Goal: Task Accomplishment & Management: Complete application form

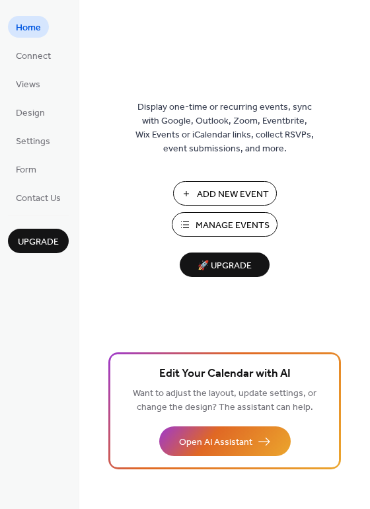
click at [228, 192] on span "Add New Event" at bounding box center [233, 195] width 72 height 14
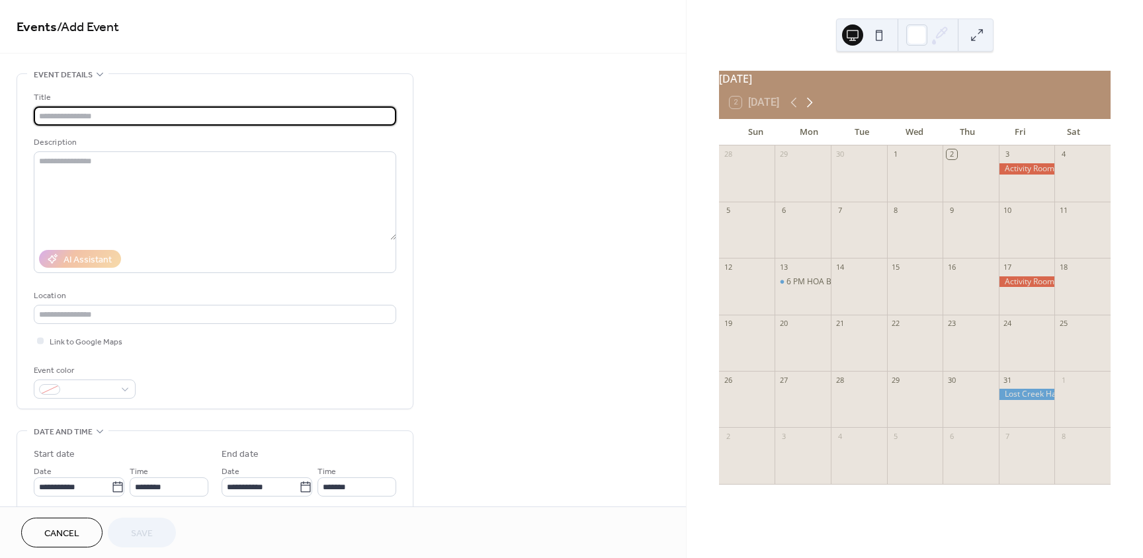
click at [809, 106] on icon at bounding box center [810, 103] width 16 height 16
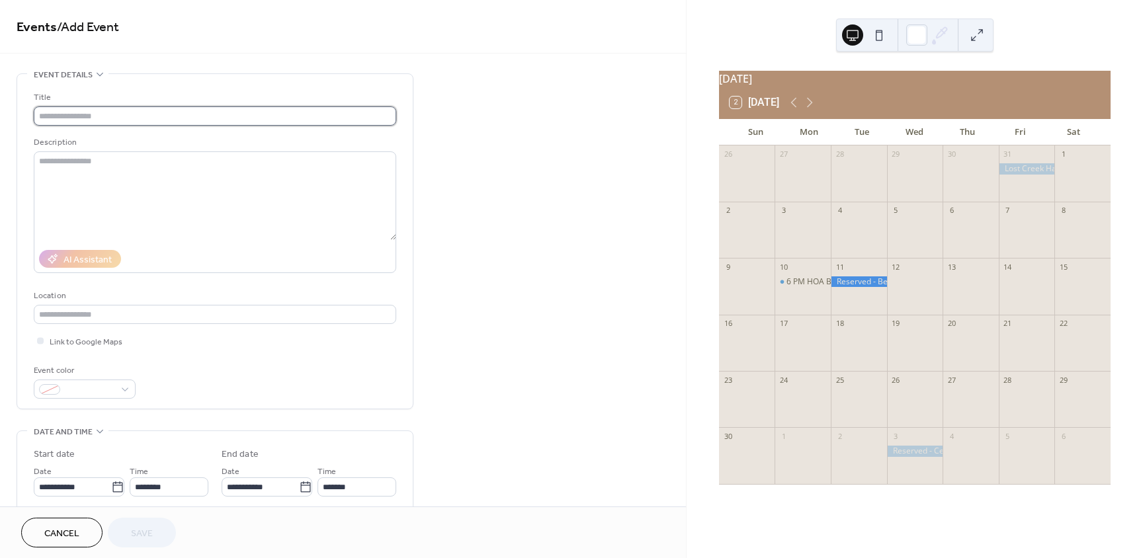
click at [181, 120] on input "text" at bounding box center [215, 115] width 362 height 19
click at [178, 120] on input "text" at bounding box center [215, 115] width 362 height 19
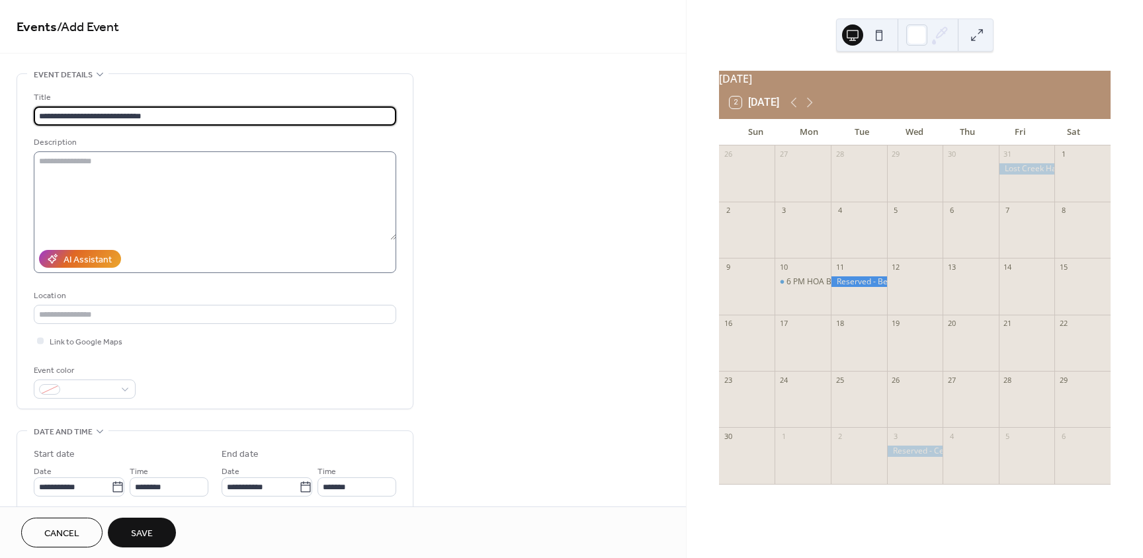
type input "**********"
click at [65, 161] on textarea at bounding box center [215, 195] width 362 height 89
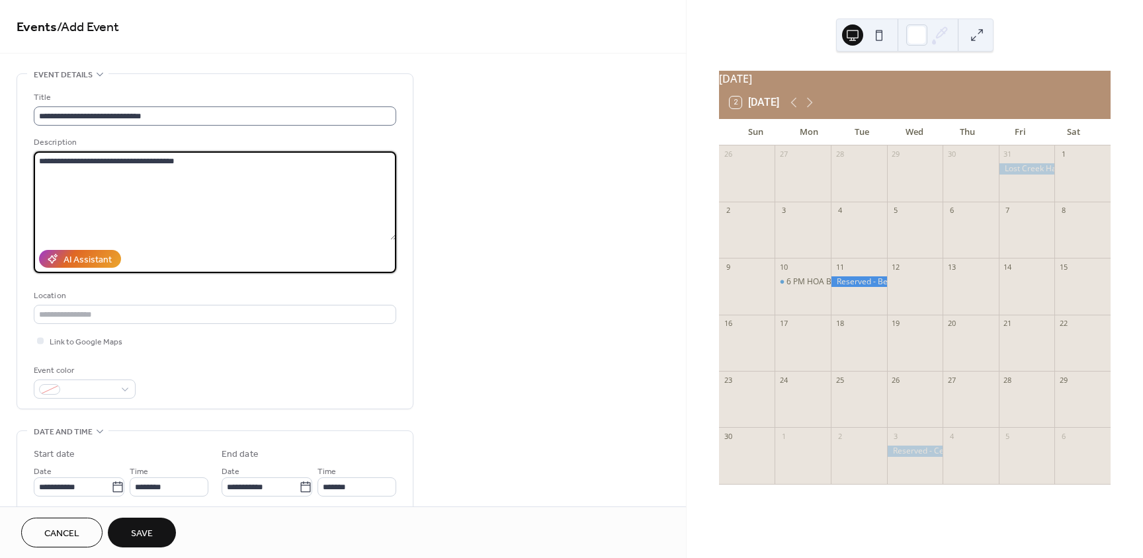
type textarea "**********"
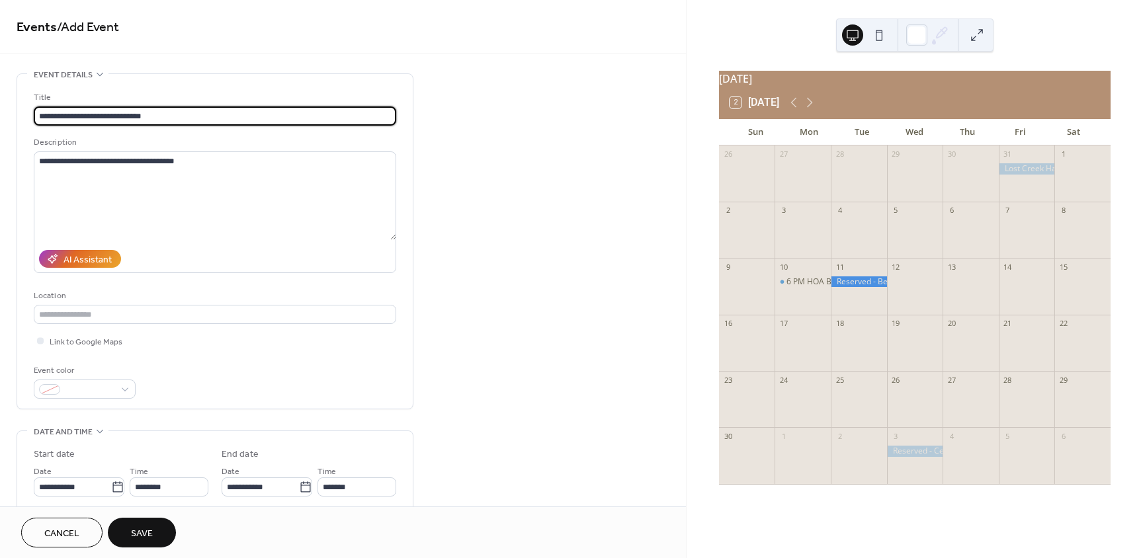
drag, startPoint x: 151, startPoint y: 116, endPoint x: 78, endPoint y: 117, distance: 73.4
click at [78, 117] on input "**********" at bounding box center [215, 115] width 362 height 19
click at [104, 116] on input "**********" at bounding box center [215, 115] width 362 height 19
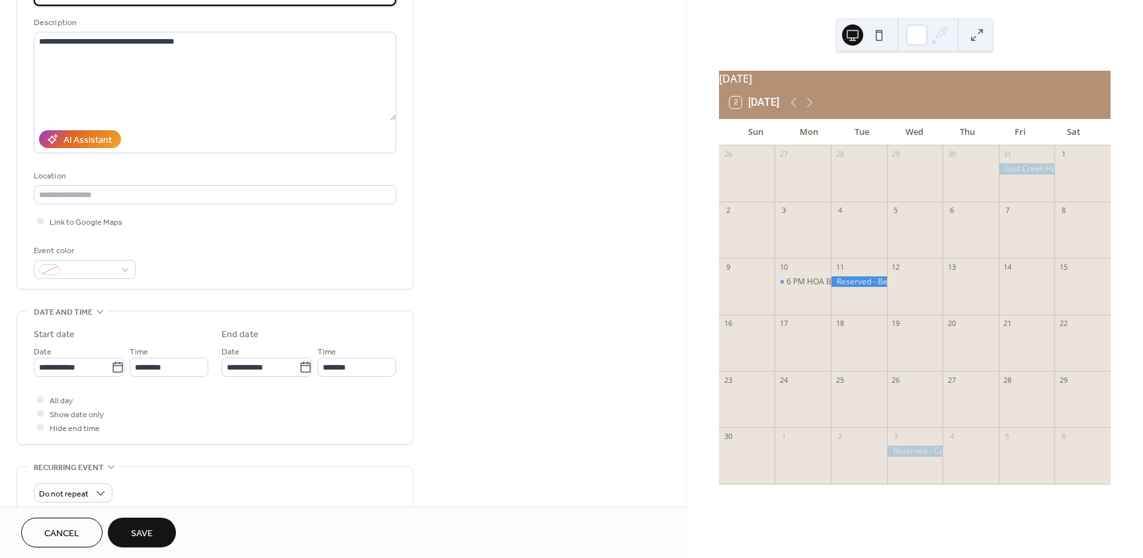
scroll to position [132, 0]
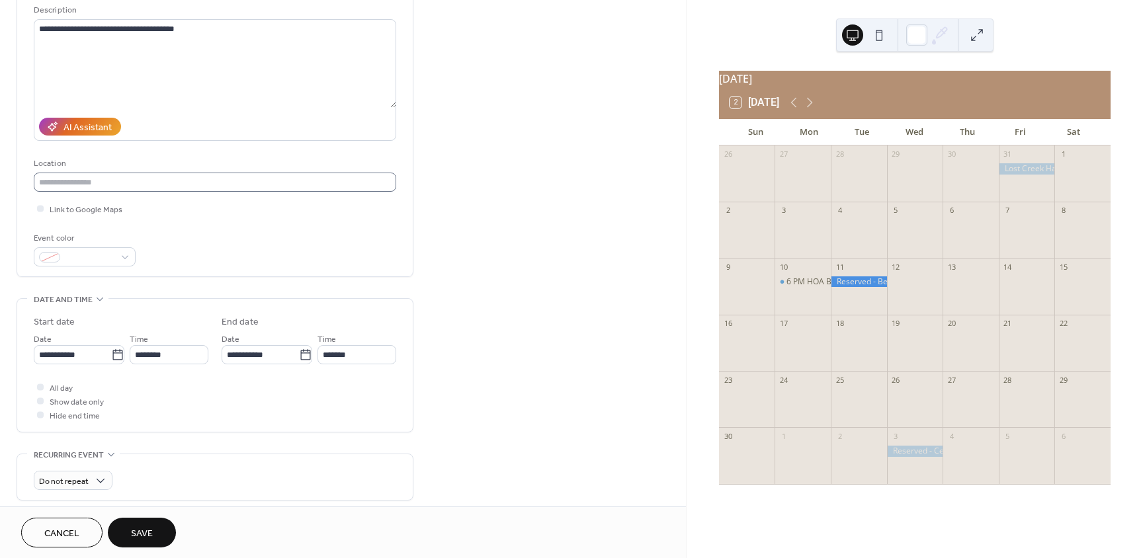
type input "**********"
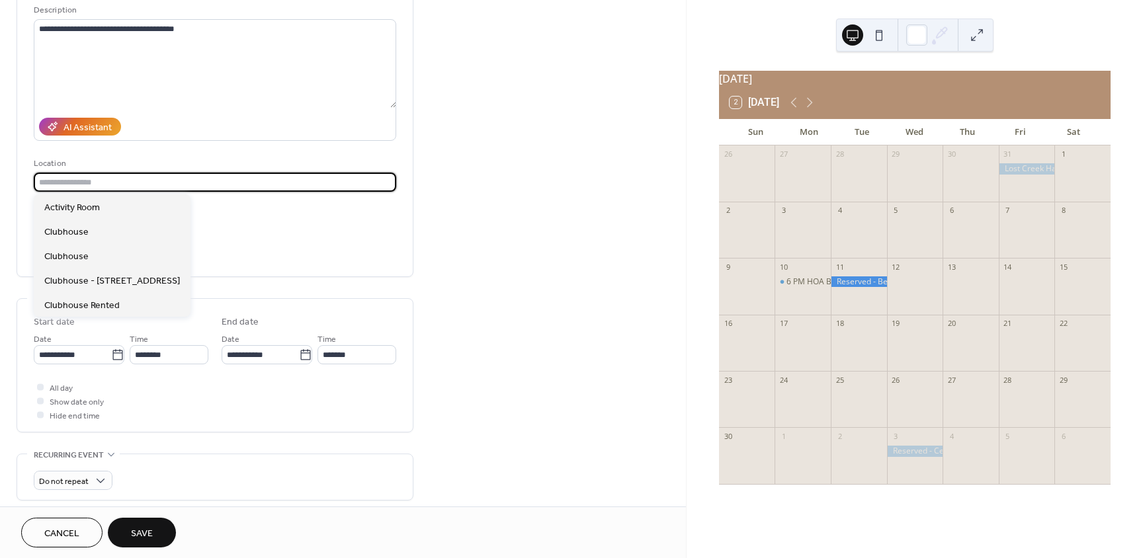
click at [153, 187] on input "text" at bounding box center [215, 182] width 362 height 19
click at [151, 275] on span "Clubhouse - [STREET_ADDRESS]" at bounding box center [112, 281] width 136 height 14
type input "**********"
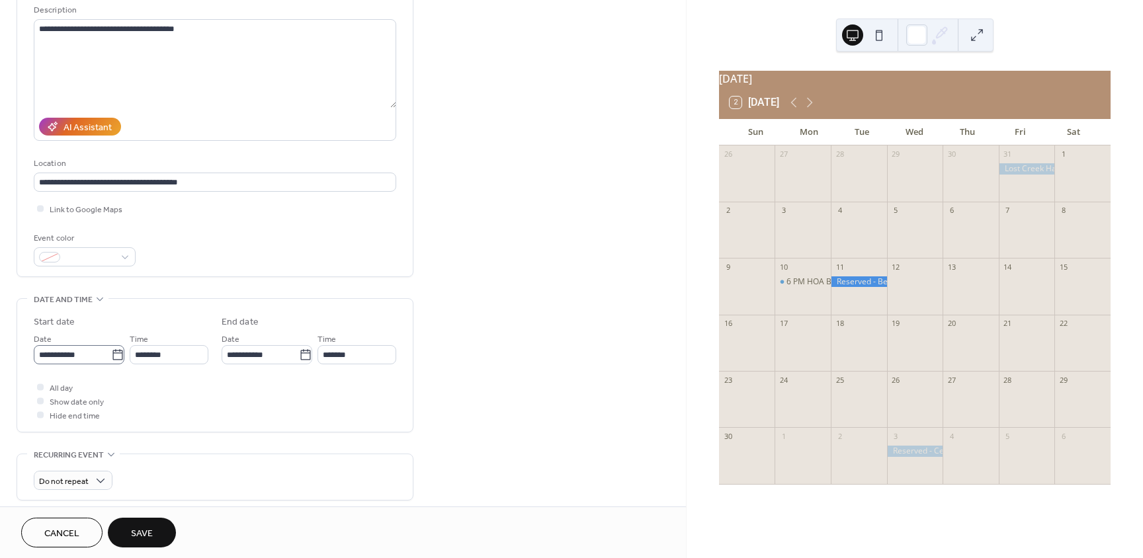
scroll to position [1, 0]
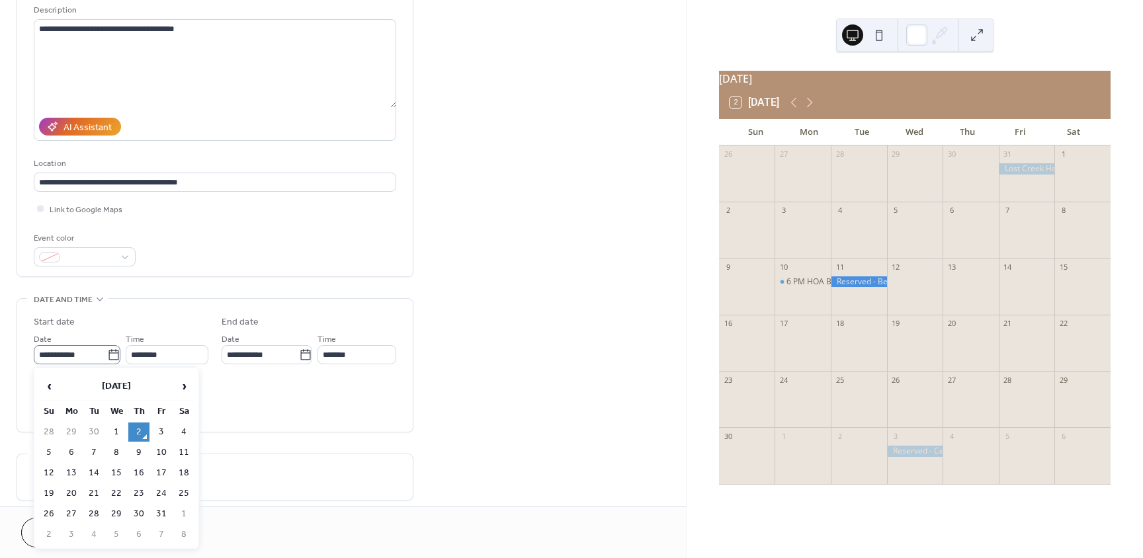
click at [116, 355] on icon at bounding box center [113, 355] width 13 height 13
click at [107, 355] on input "**********" at bounding box center [70, 354] width 73 height 19
click at [181, 383] on span "›" at bounding box center [184, 386] width 20 height 26
click at [165, 490] on td "21" at bounding box center [161, 493] width 21 height 19
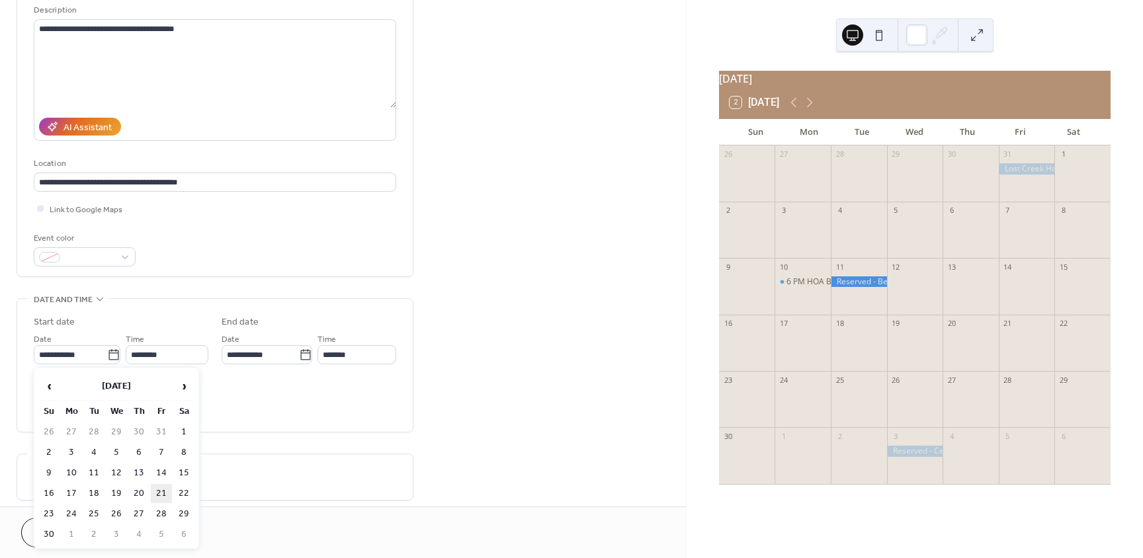
type input "**********"
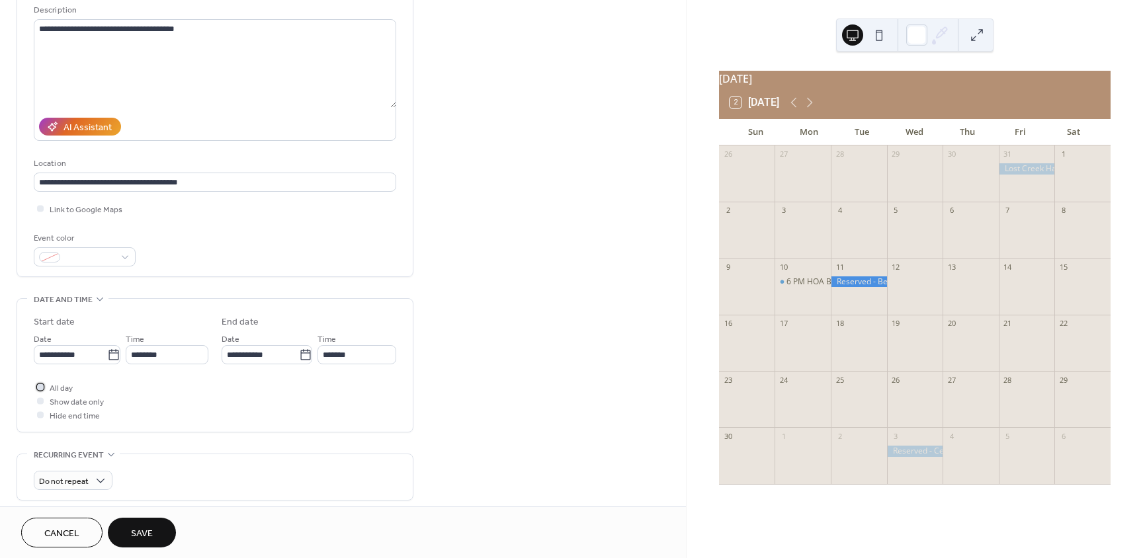
click at [44, 387] on div at bounding box center [40, 386] width 13 height 13
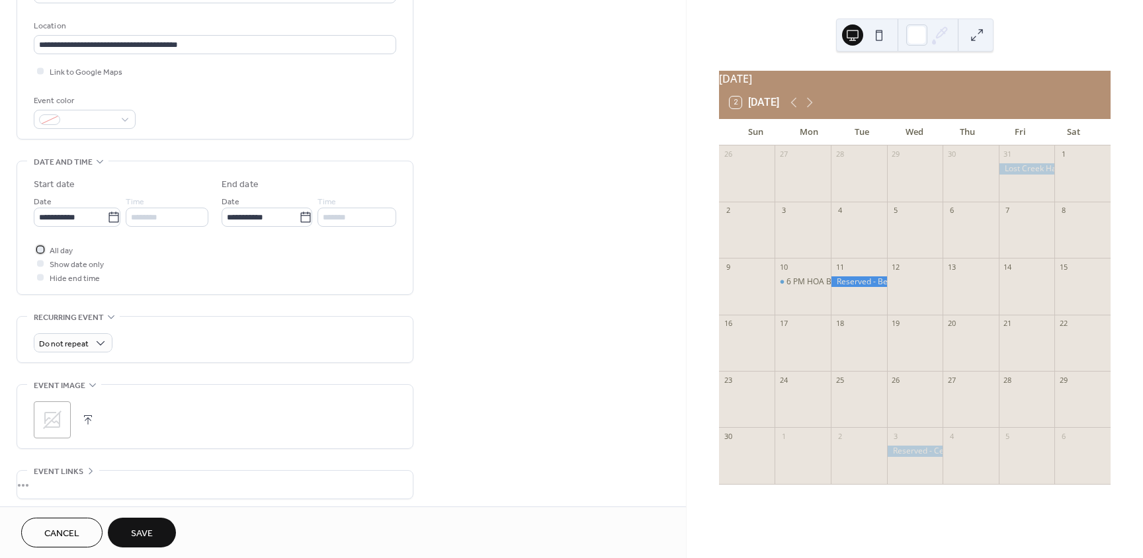
scroll to position [331, 0]
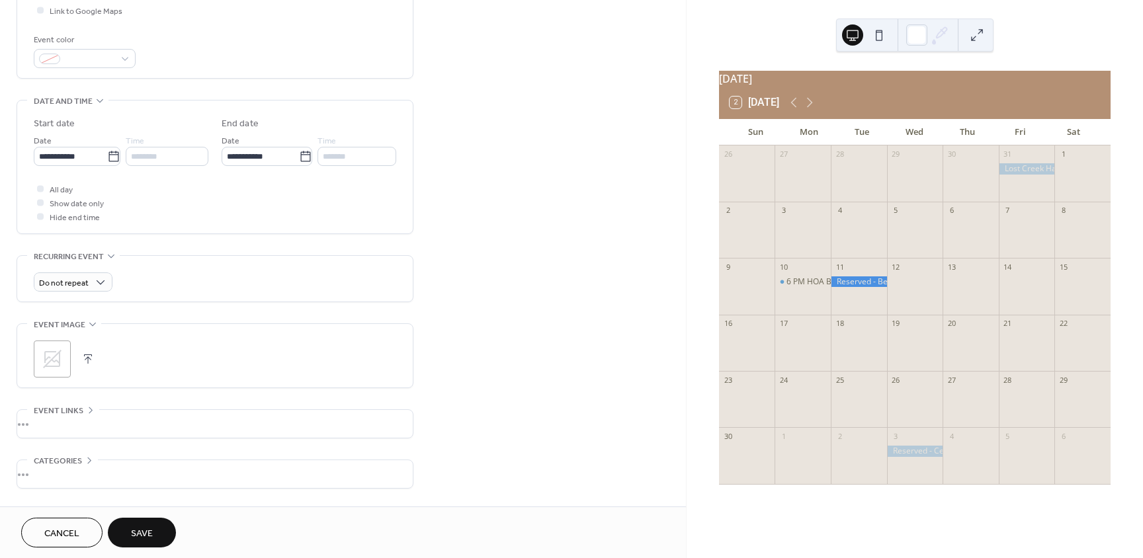
click at [86, 358] on button "button" at bounding box center [88, 359] width 19 height 19
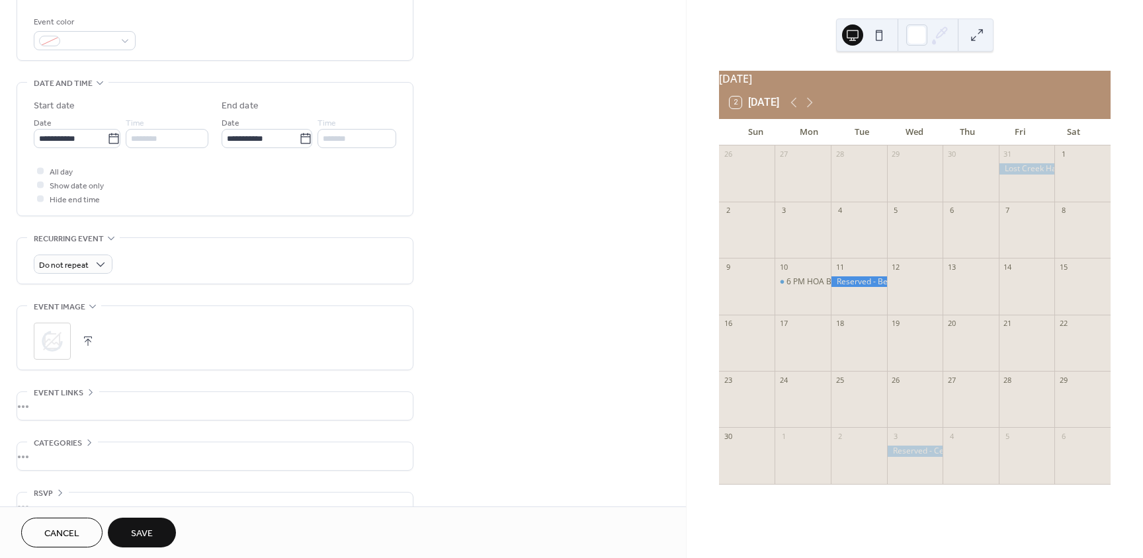
scroll to position [376, 0]
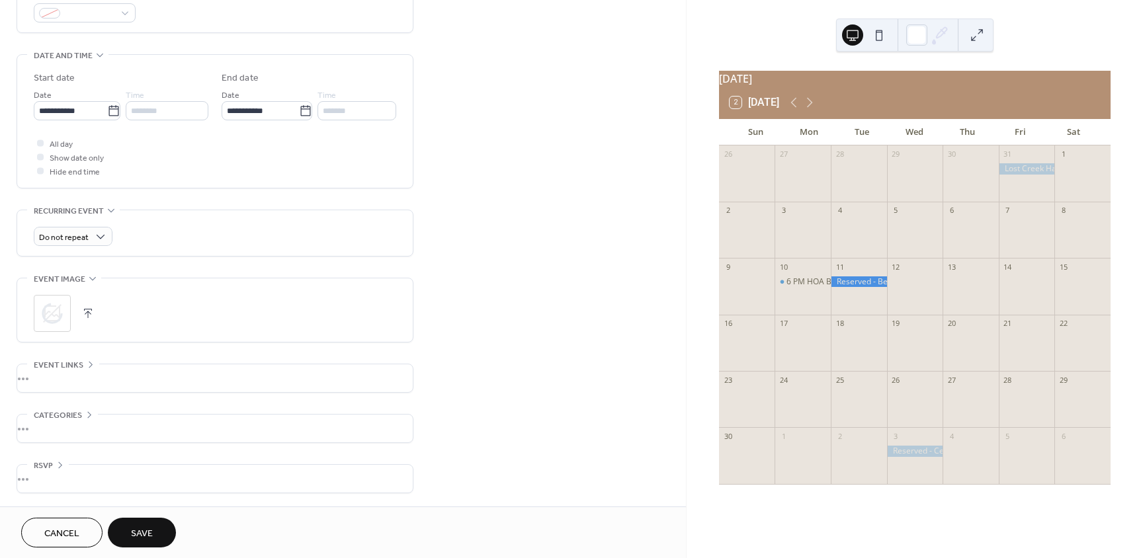
click at [38, 425] on div "•••" at bounding box center [215, 429] width 396 height 28
click at [38, 425] on div "No categories added yet. Add Category 🔒" at bounding box center [215, 456] width 362 height 82
click at [47, 317] on circle at bounding box center [52, 313] width 25 height 25
click at [47, 317] on circle at bounding box center [52, 313] width 19 height 19
click at [87, 313] on button "button" at bounding box center [88, 313] width 19 height 19
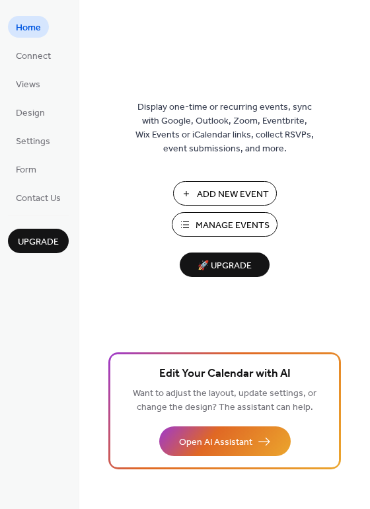
click at [241, 188] on span "Add New Event" at bounding box center [233, 195] width 72 height 14
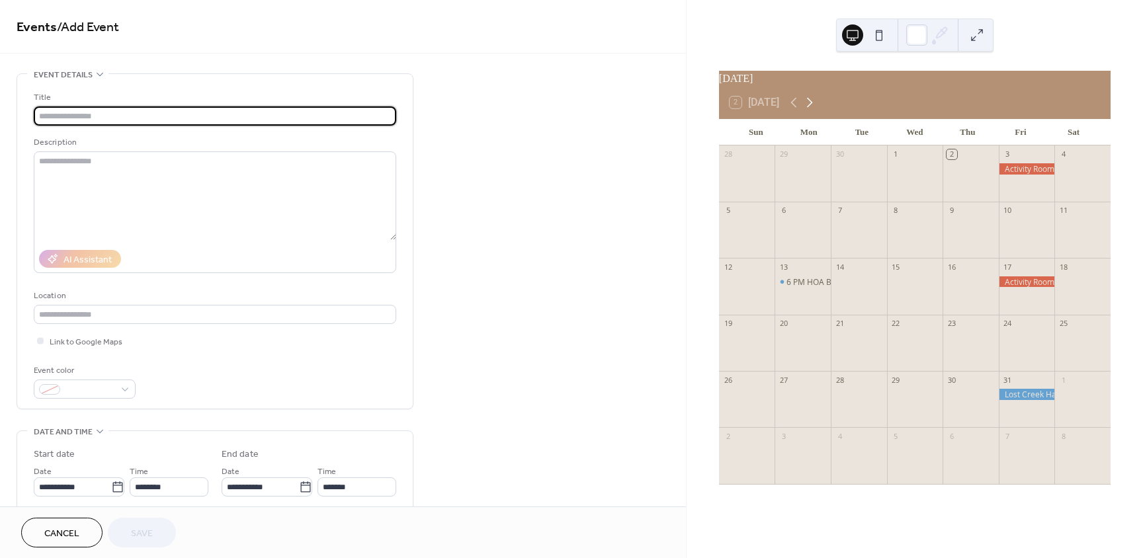
click at [812, 108] on icon at bounding box center [810, 103] width 6 height 10
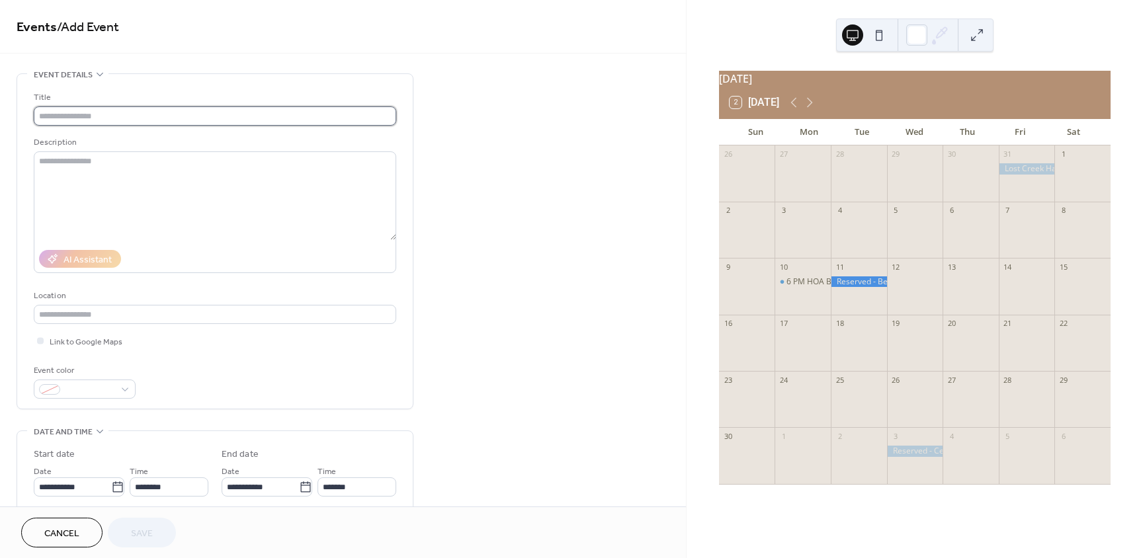
click at [120, 117] on input "text" at bounding box center [215, 115] width 362 height 19
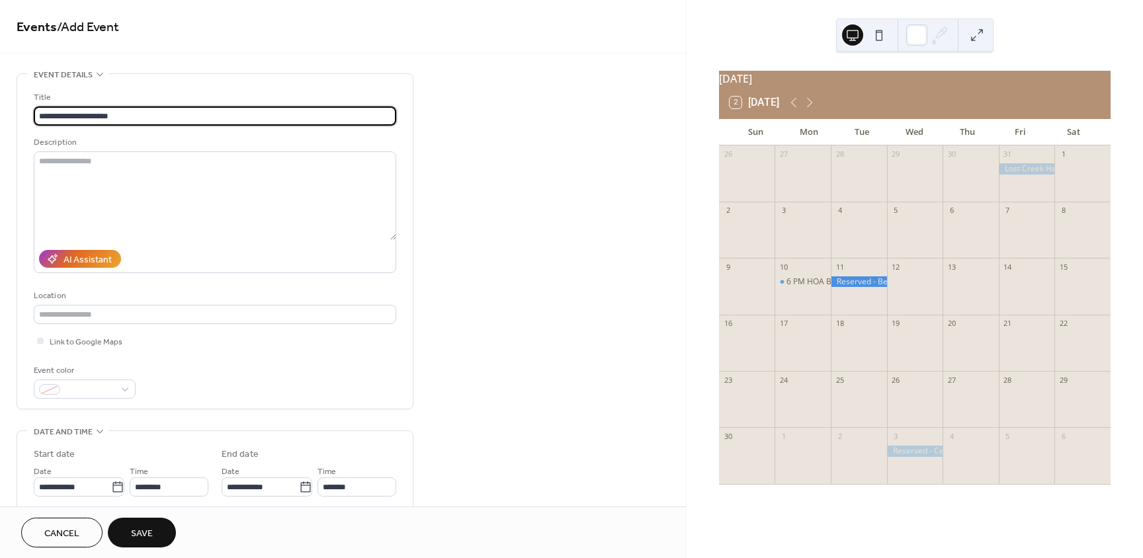
type input "**********"
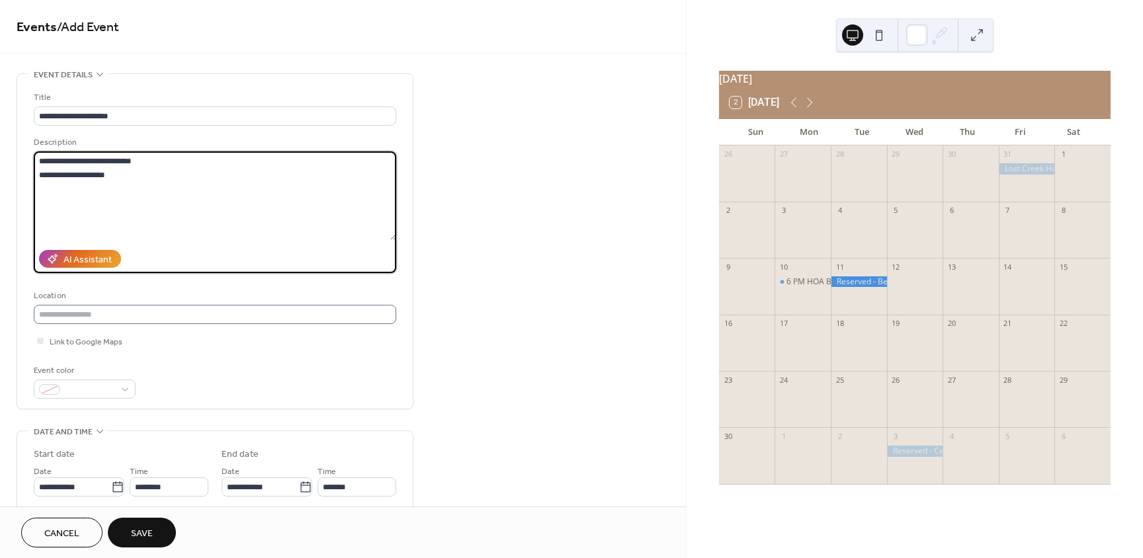
type textarea "**********"
click at [89, 313] on input "text" at bounding box center [215, 314] width 362 height 19
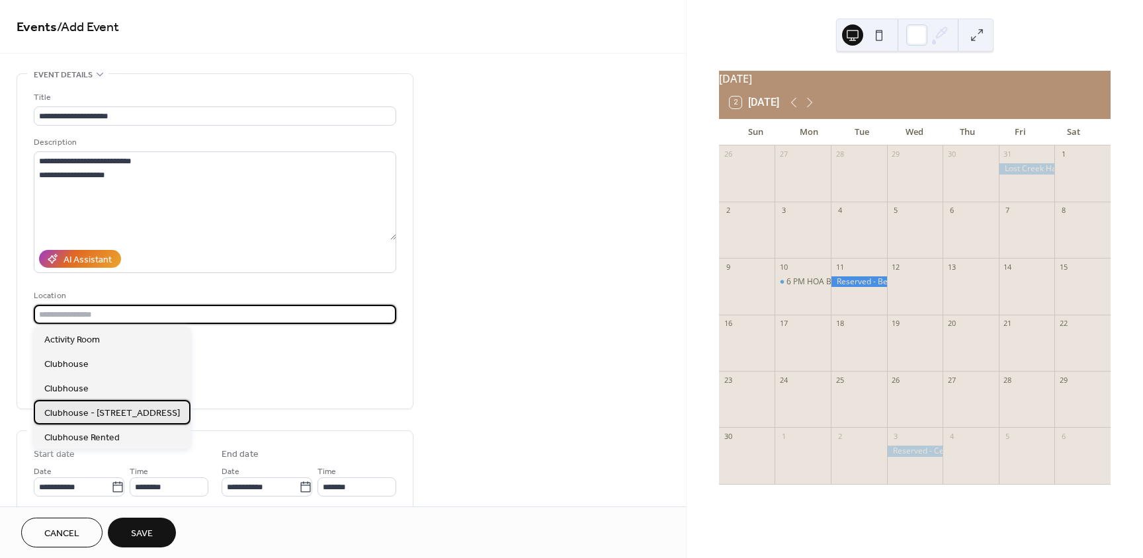
click at [124, 416] on span "Clubhouse - [STREET_ADDRESS]" at bounding box center [112, 414] width 136 height 14
type input "**********"
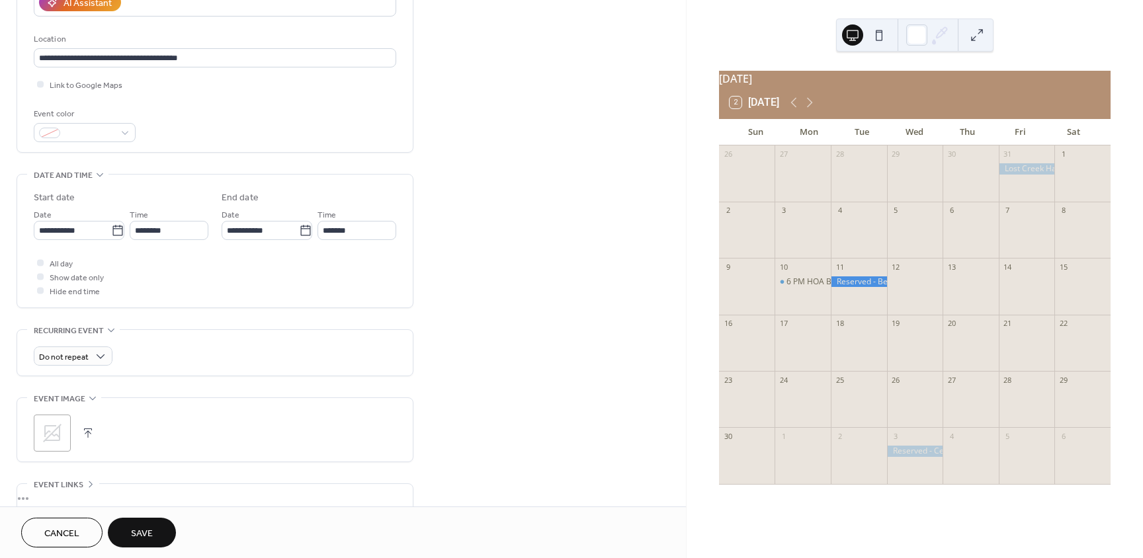
scroll to position [265, 0]
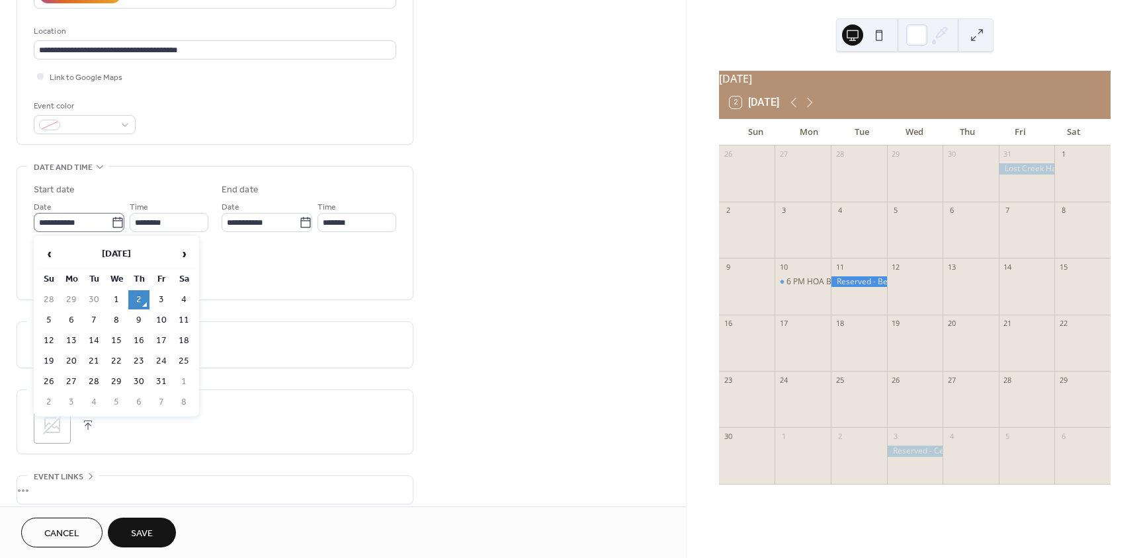
click at [111, 224] on icon at bounding box center [117, 222] width 13 height 13
click at [108, 224] on input "**********" at bounding box center [72, 222] width 77 height 19
click at [182, 255] on span "›" at bounding box center [184, 254] width 20 height 26
click at [165, 359] on td "21" at bounding box center [161, 361] width 21 height 19
type input "**********"
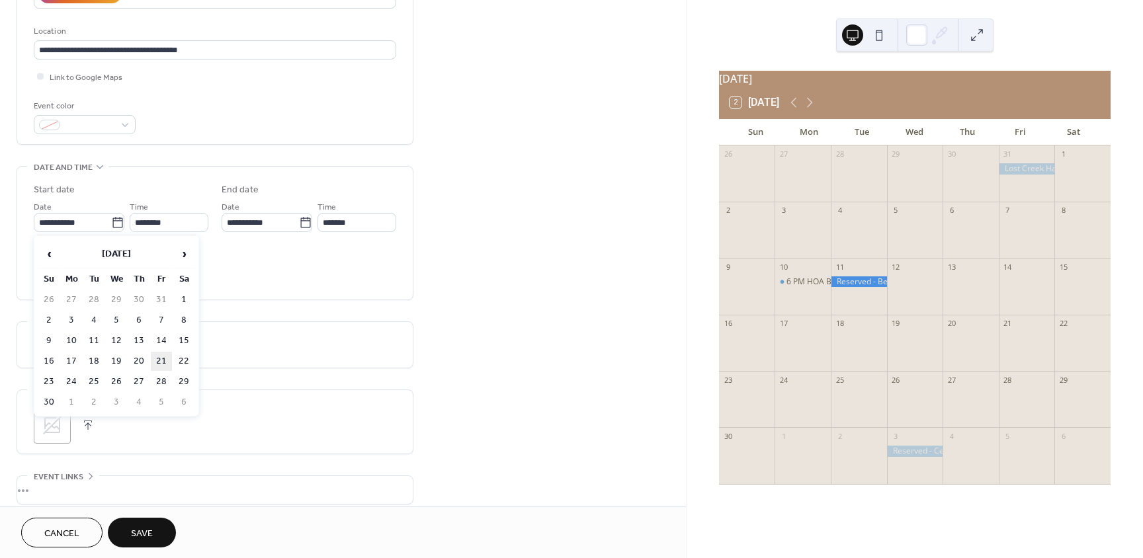
type input "**********"
click at [43, 255] on div at bounding box center [40, 254] width 7 height 7
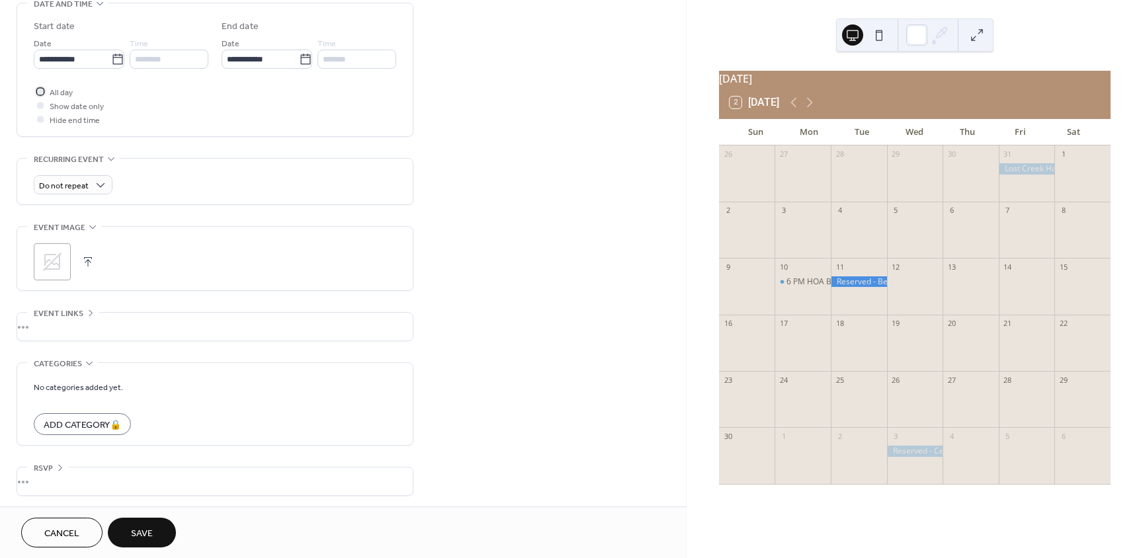
scroll to position [431, 0]
click at [140, 533] on span "Save" at bounding box center [142, 534] width 22 height 14
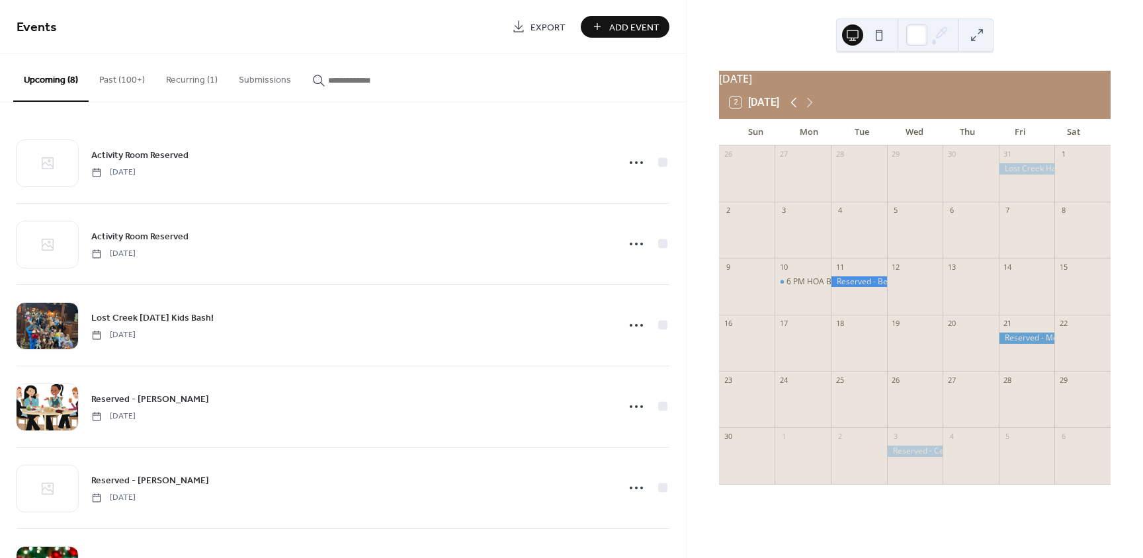
click at [792, 109] on icon at bounding box center [794, 103] width 16 height 16
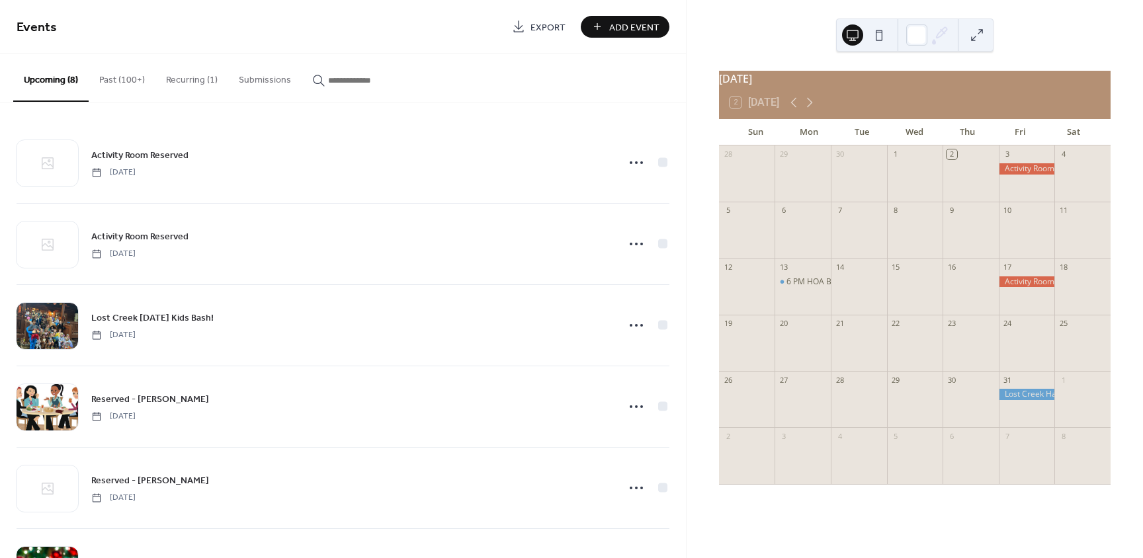
click at [1015, 287] on div at bounding box center [1027, 281] width 56 height 11
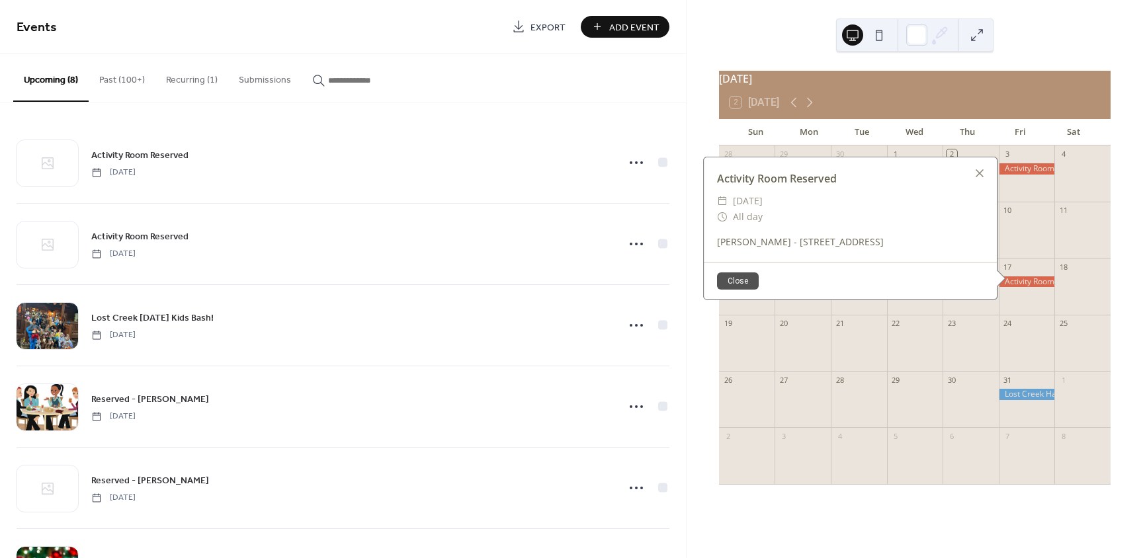
click at [941, 525] on div "October 2025 2 Today Sun Mon Tue Wed Thu Fri Sat 28 29 30 1 2 3 4 5 6 7 8 9 10 …" at bounding box center [915, 279] width 456 height 558
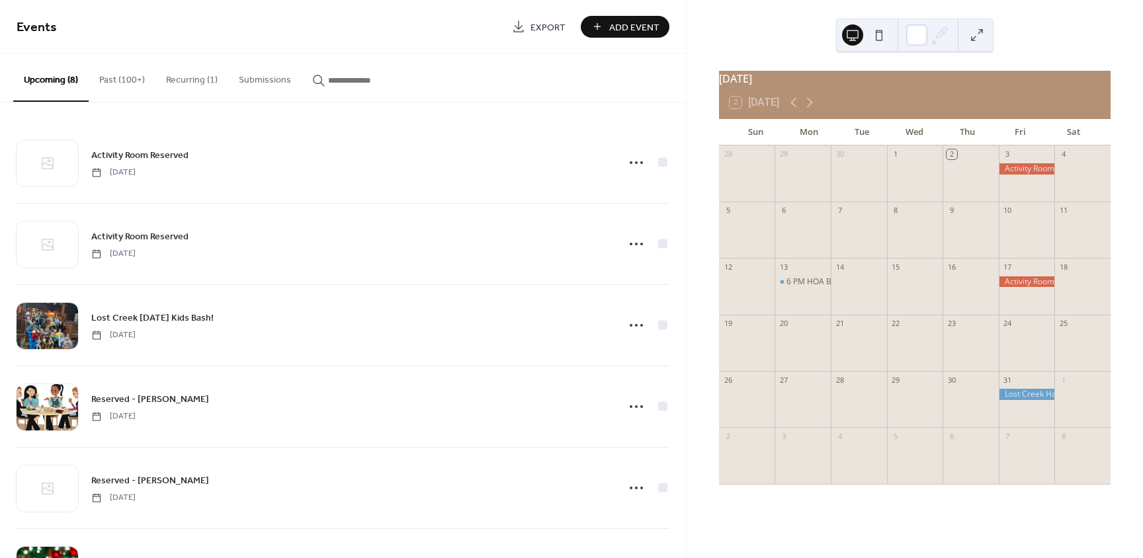
click at [1008, 400] on div at bounding box center [1027, 394] width 56 height 11
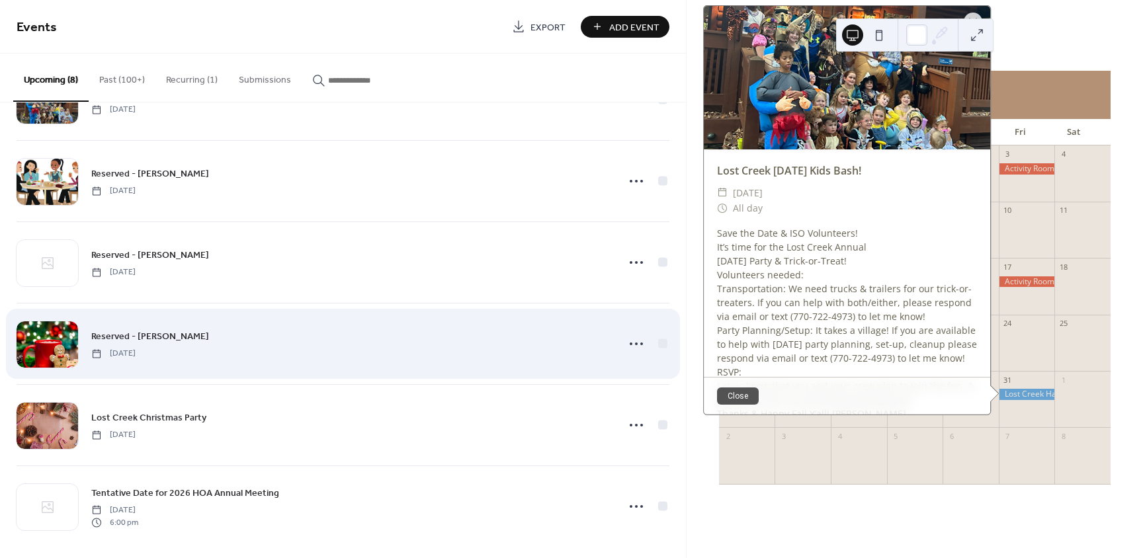
scroll to position [234, 0]
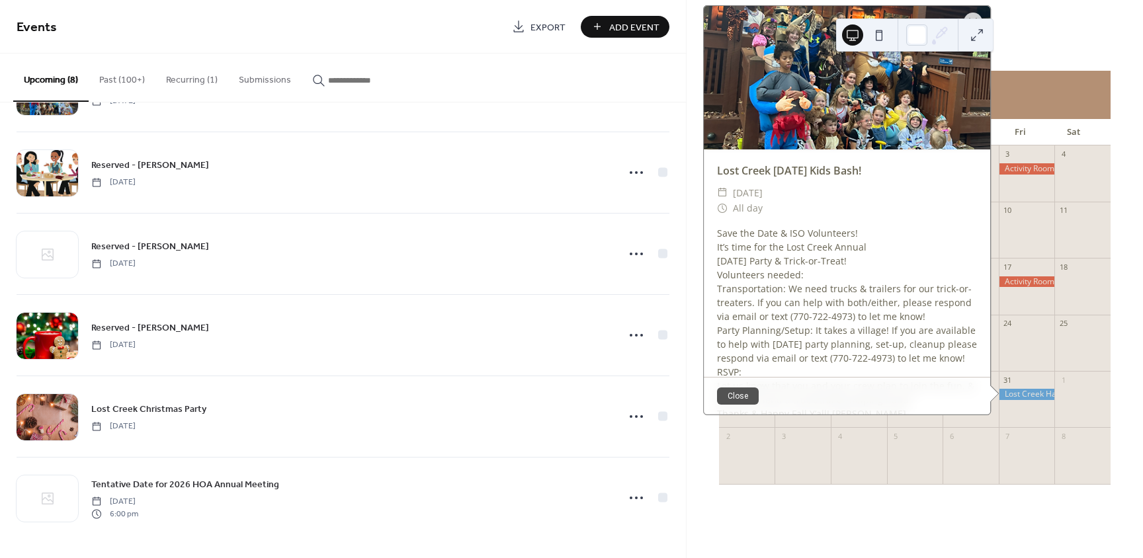
click at [1106, 330] on div "28 29 30 1 2 3 4 5 6 7 8 9 10 11 12 13 6 PM HOA BOARD MEETING 14 15 16 17 18 19…" at bounding box center [915, 320] width 392 height 349
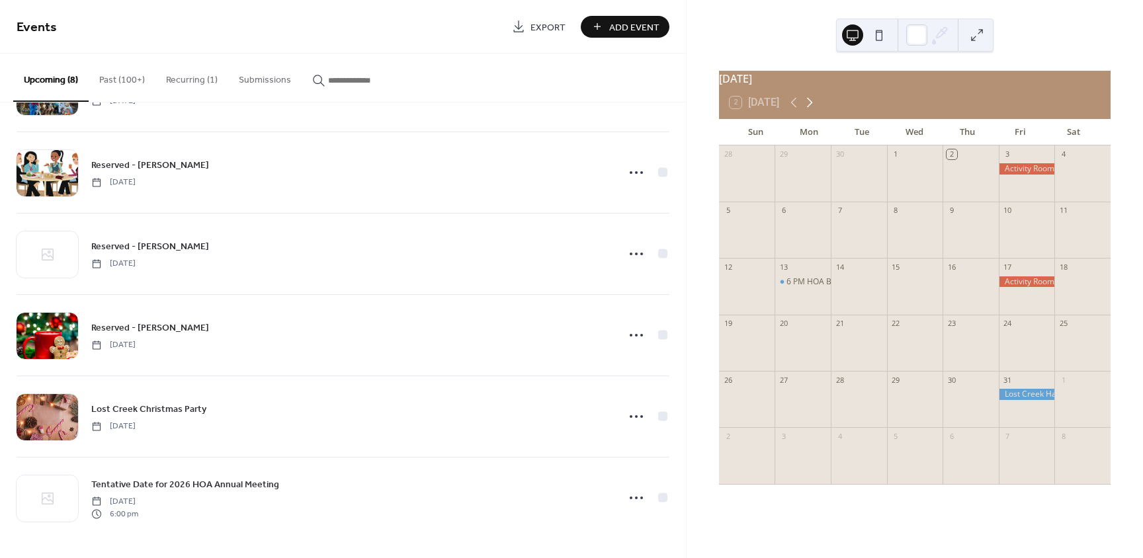
click at [811, 110] on icon at bounding box center [810, 103] width 16 height 16
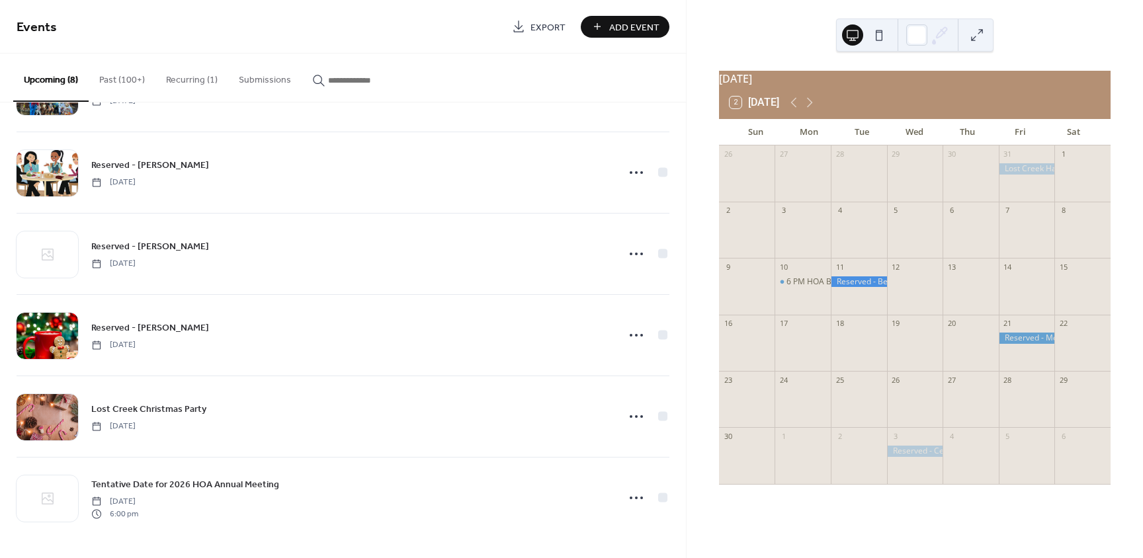
click at [876, 286] on div at bounding box center [859, 281] width 56 height 11
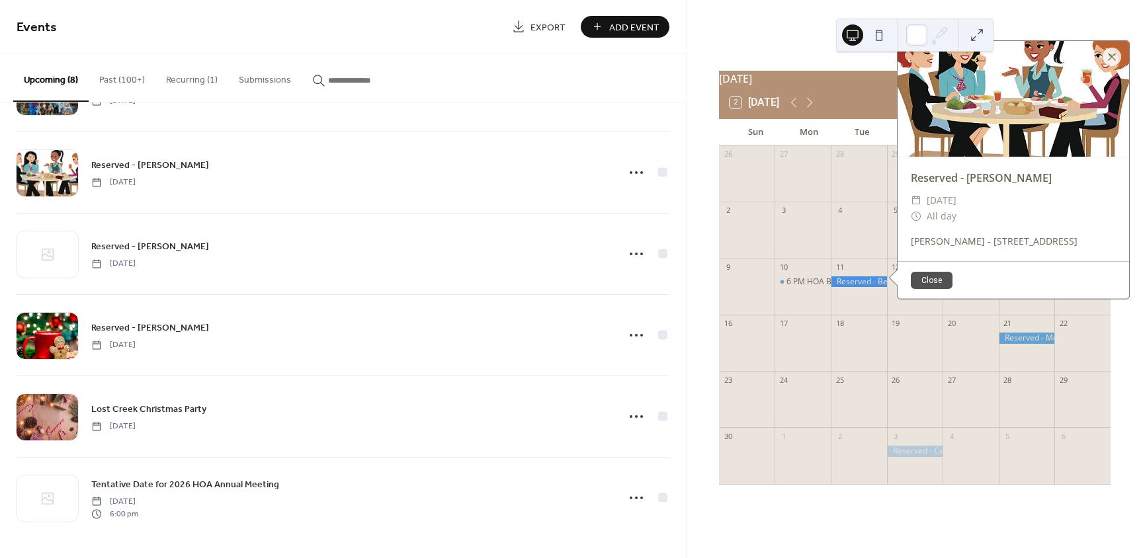
click at [1121, 380] on div "November 2025 2 Today Sun Mon Tue Wed Thu Fri Sat 26 27 28 29 30 31 1 2 3 4 5 6…" at bounding box center [915, 279] width 456 height 558
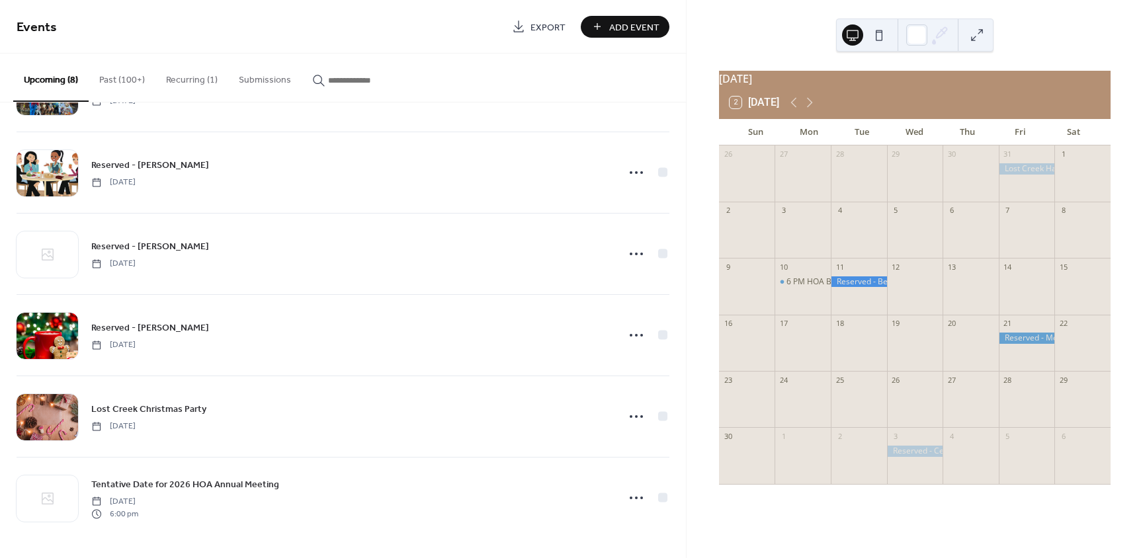
click at [1031, 344] on div at bounding box center [1027, 338] width 56 height 11
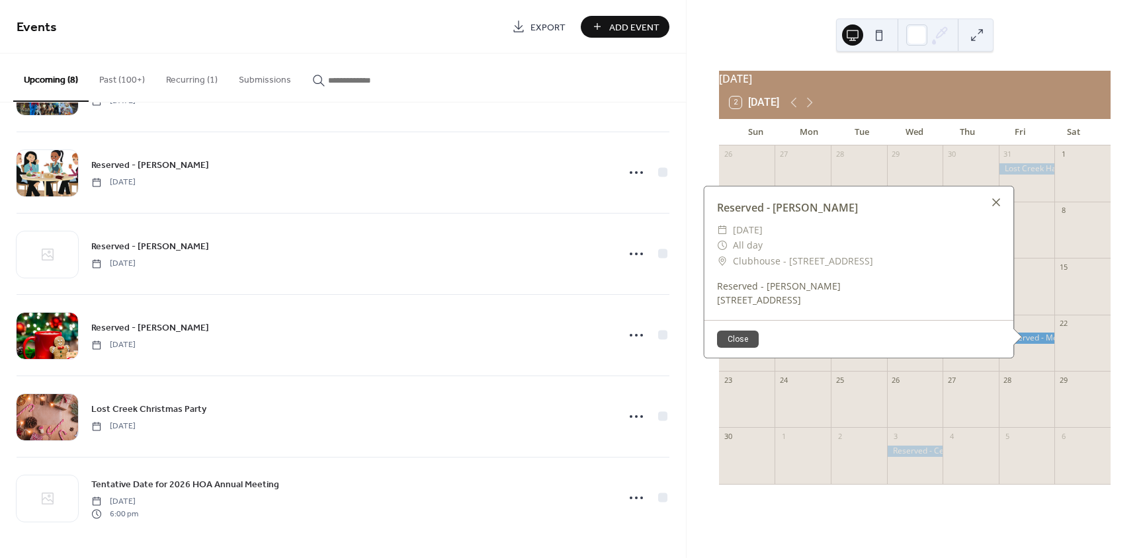
click at [988, 212] on div at bounding box center [996, 202] width 19 height 19
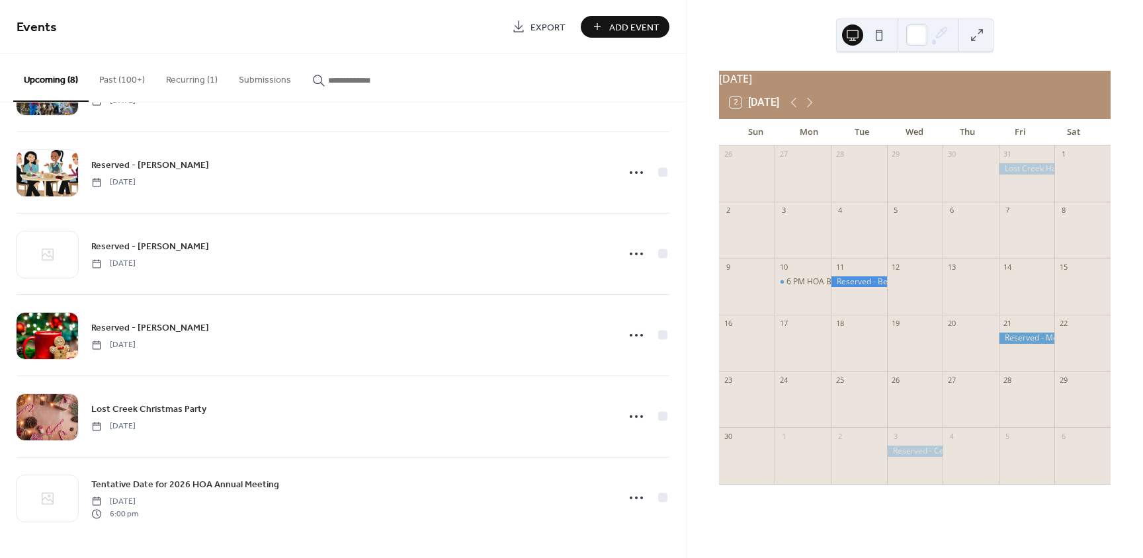
click at [1015, 344] on div at bounding box center [1027, 338] width 56 height 11
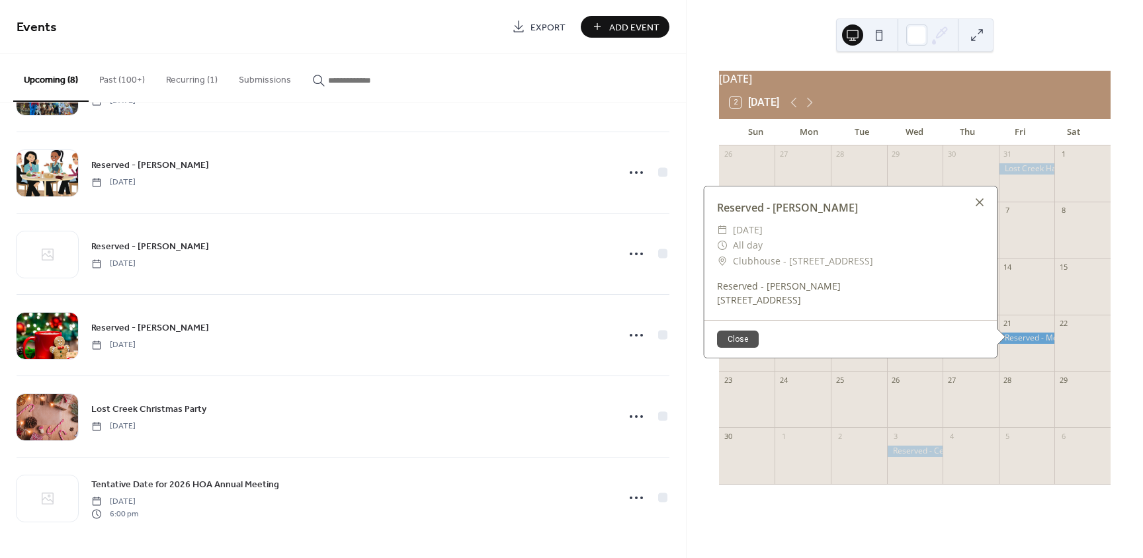
click at [978, 208] on div at bounding box center [979, 202] width 19 height 19
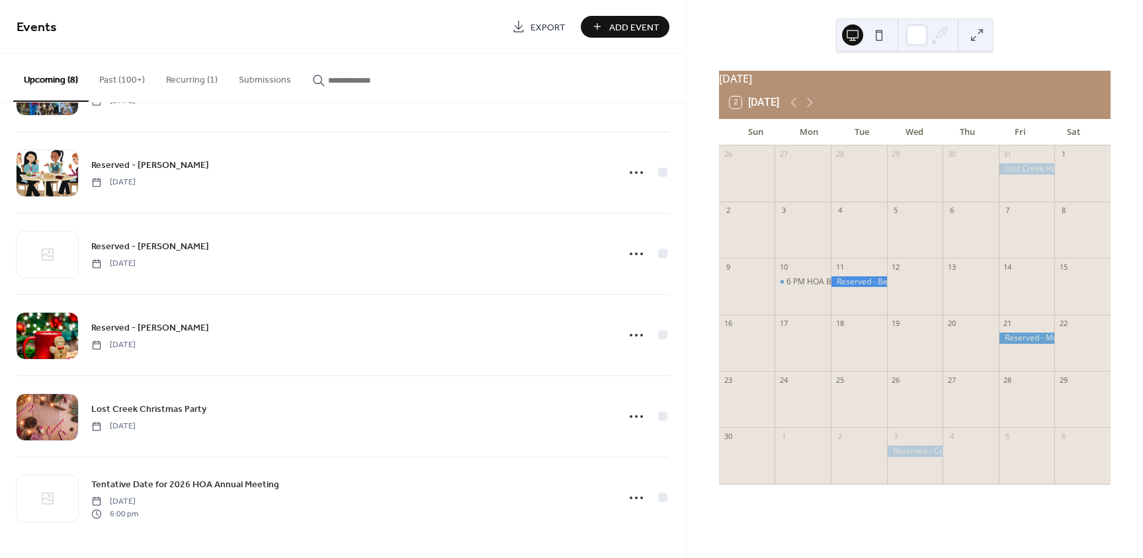
click at [1033, 175] on div at bounding box center [1027, 168] width 56 height 11
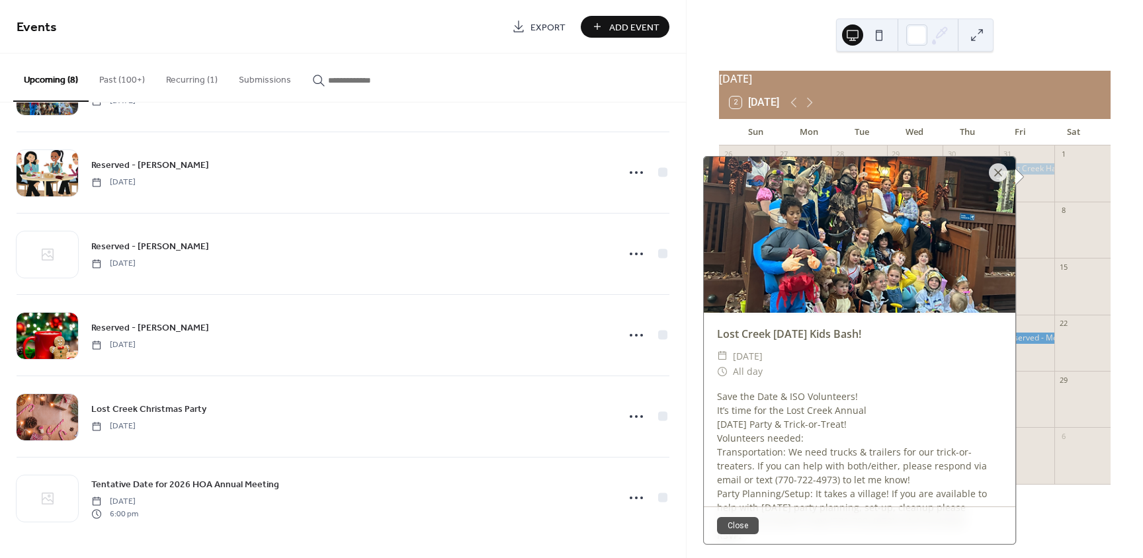
click at [1126, 313] on div "November 2025 2 Today Sun Mon Tue Wed Thu Fri Sat 26 27 28 29 30 31 1 2 3 4 5 6…" at bounding box center [915, 279] width 456 height 558
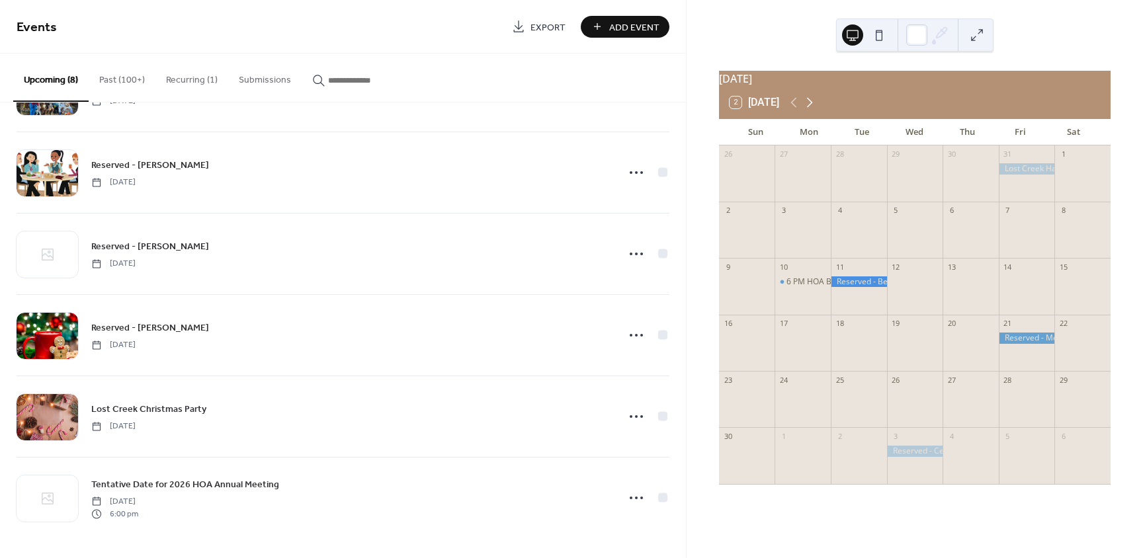
click at [813, 108] on icon at bounding box center [810, 103] width 6 height 10
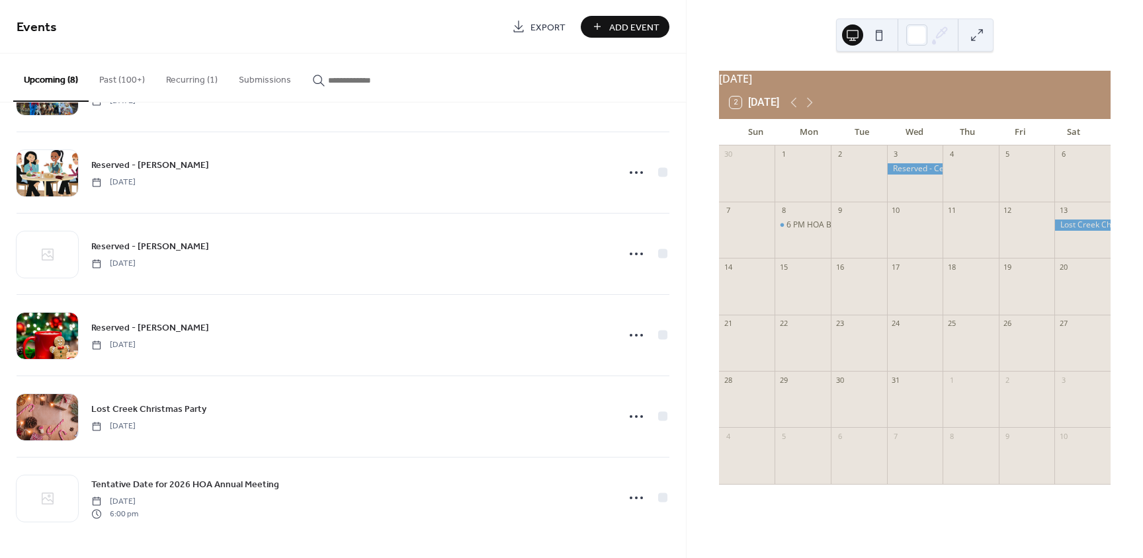
click at [921, 175] on div at bounding box center [915, 168] width 56 height 11
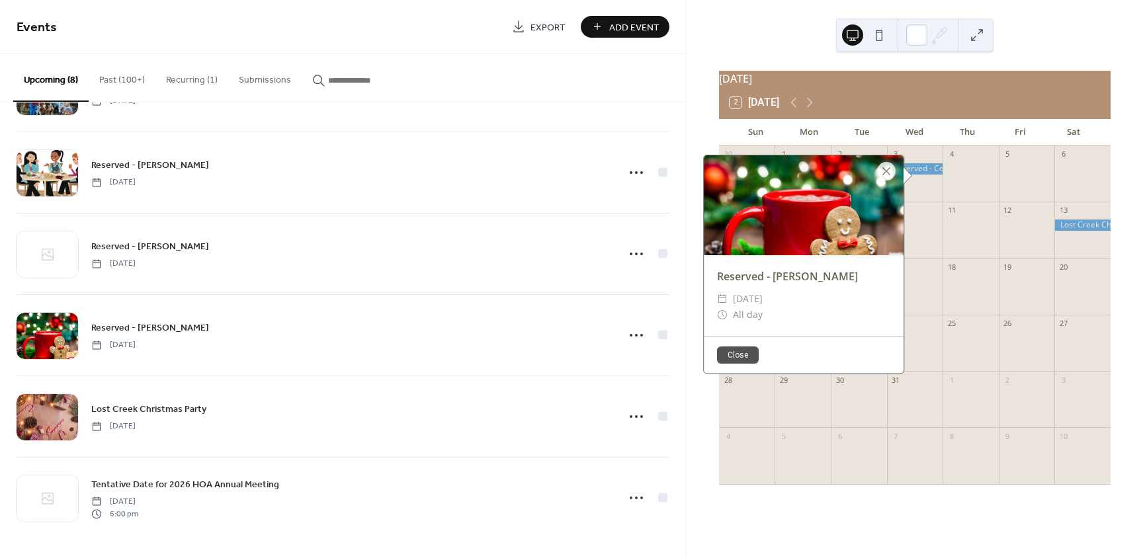
click at [1057, 228] on div at bounding box center [1082, 225] width 56 height 11
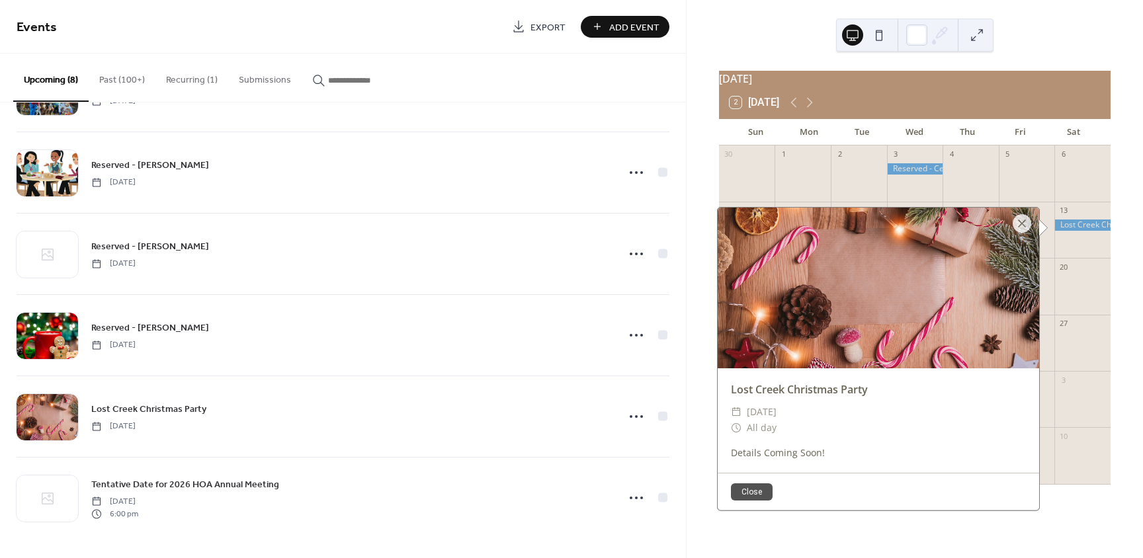
click at [1128, 292] on div "December 2025 2 Today Sun Mon Tue Wed Thu Fri Sat 30 1 2 3 4 5 6 7 8 6 PM HOA B…" at bounding box center [915, 279] width 456 height 558
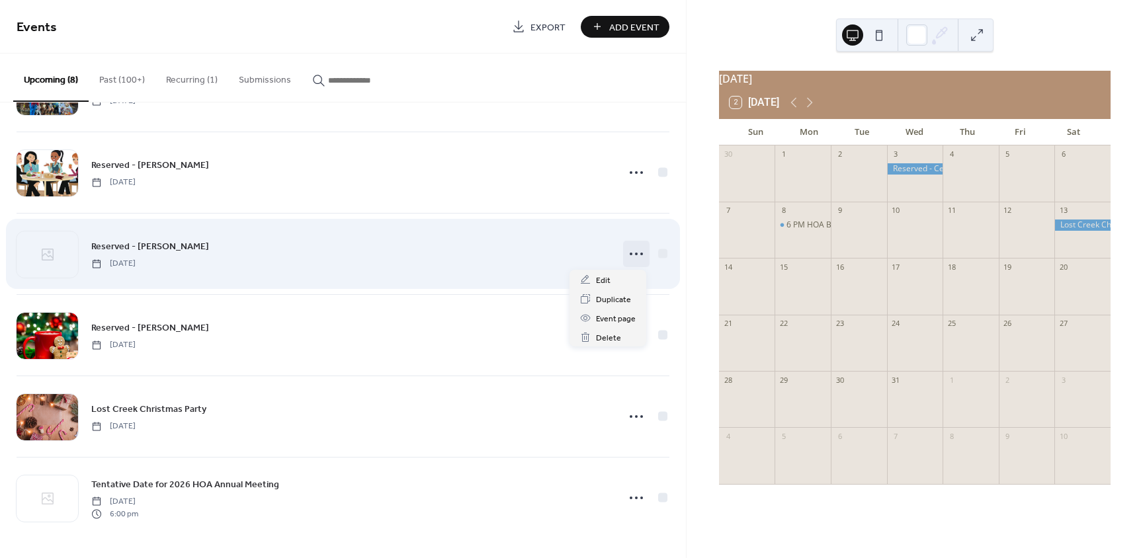
click at [628, 257] on icon at bounding box center [636, 253] width 21 height 21
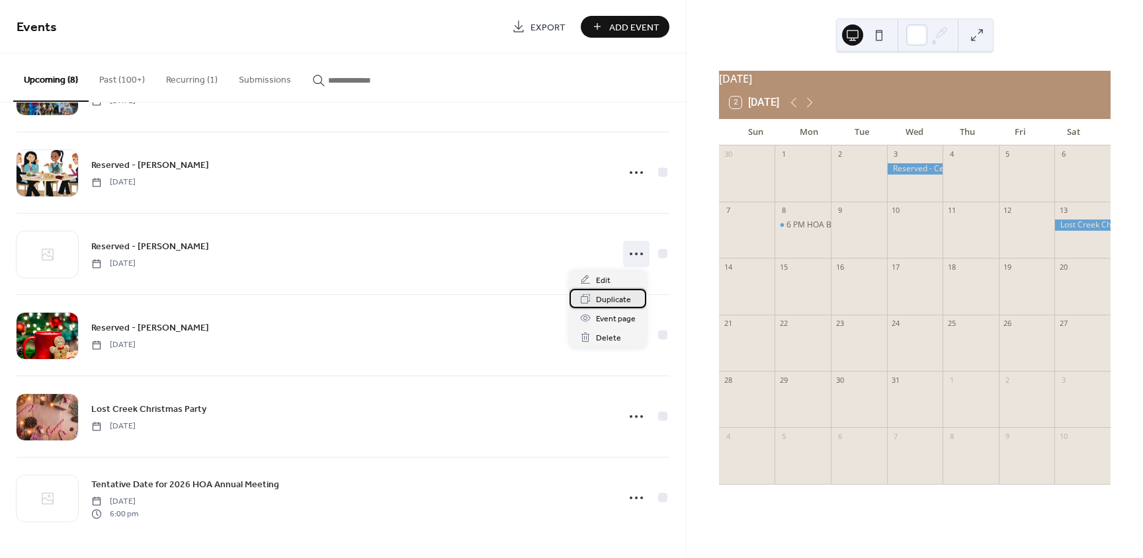
click at [610, 289] on div "Duplicate" at bounding box center [607, 298] width 77 height 19
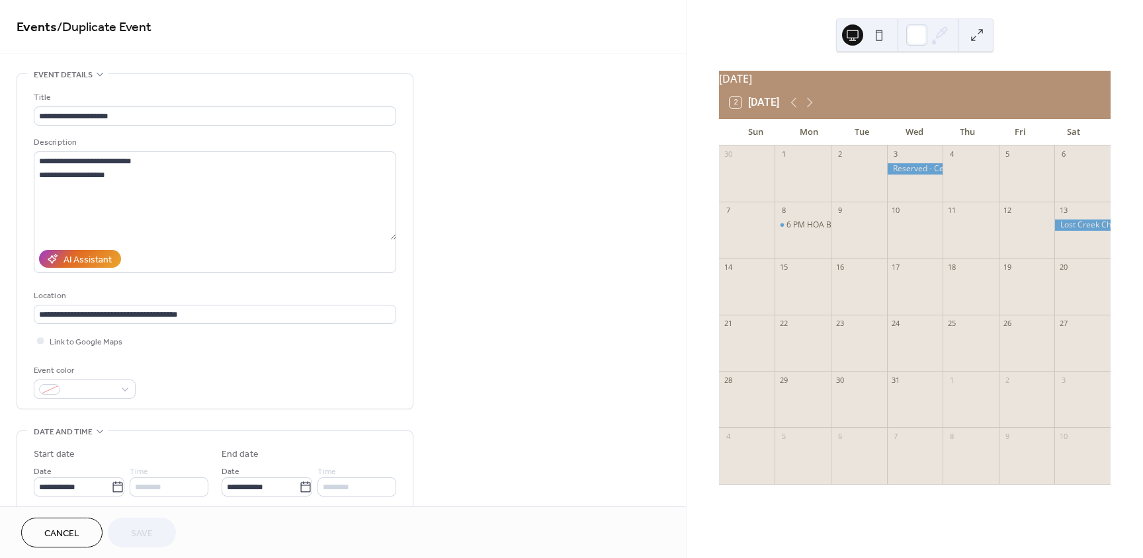
click at [69, 528] on span "Cancel" at bounding box center [61, 534] width 35 height 14
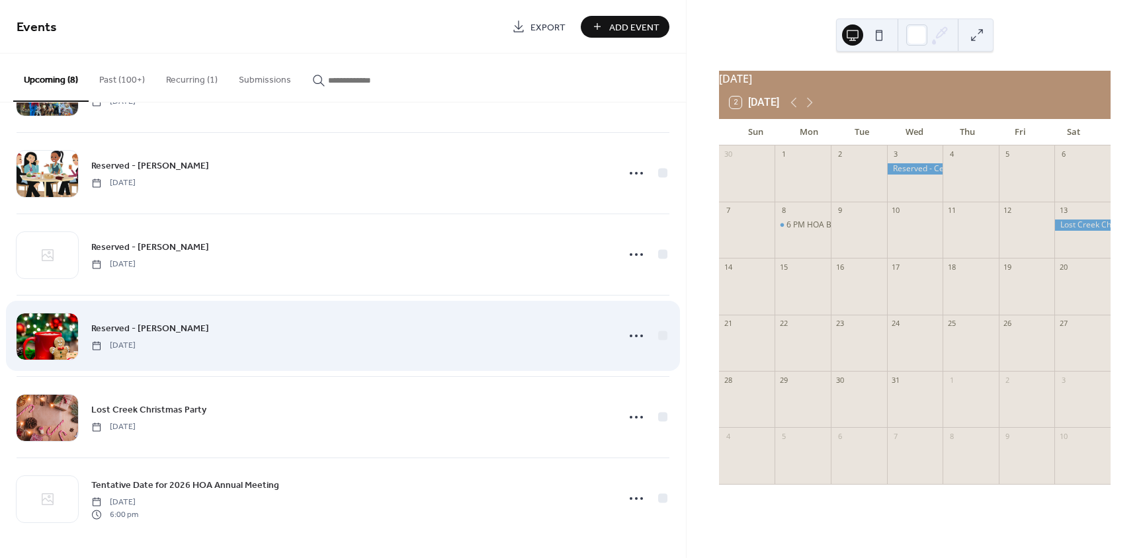
scroll to position [234, 0]
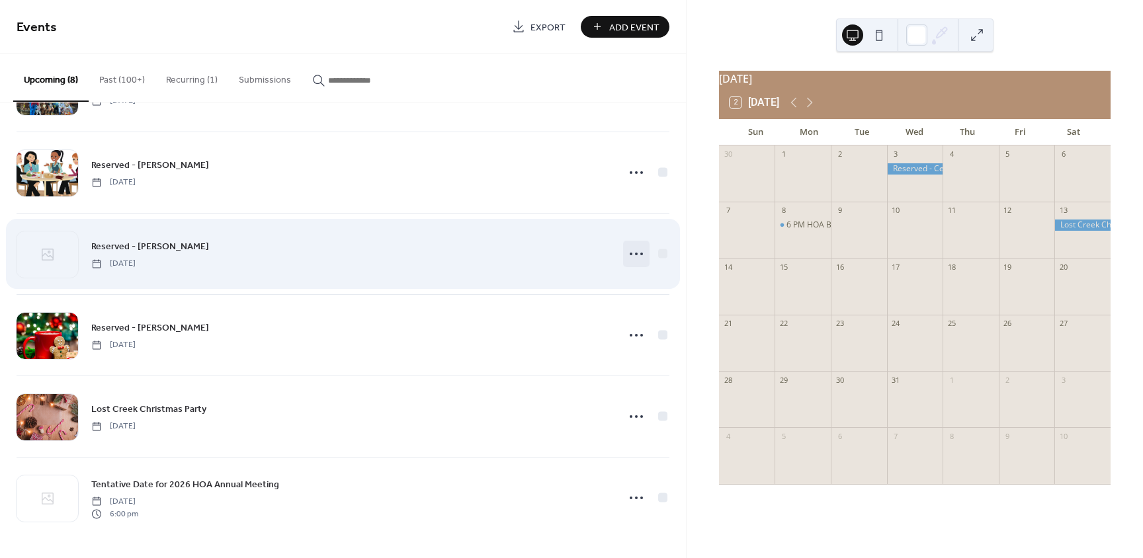
click at [635, 254] on circle at bounding box center [636, 254] width 3 height 3
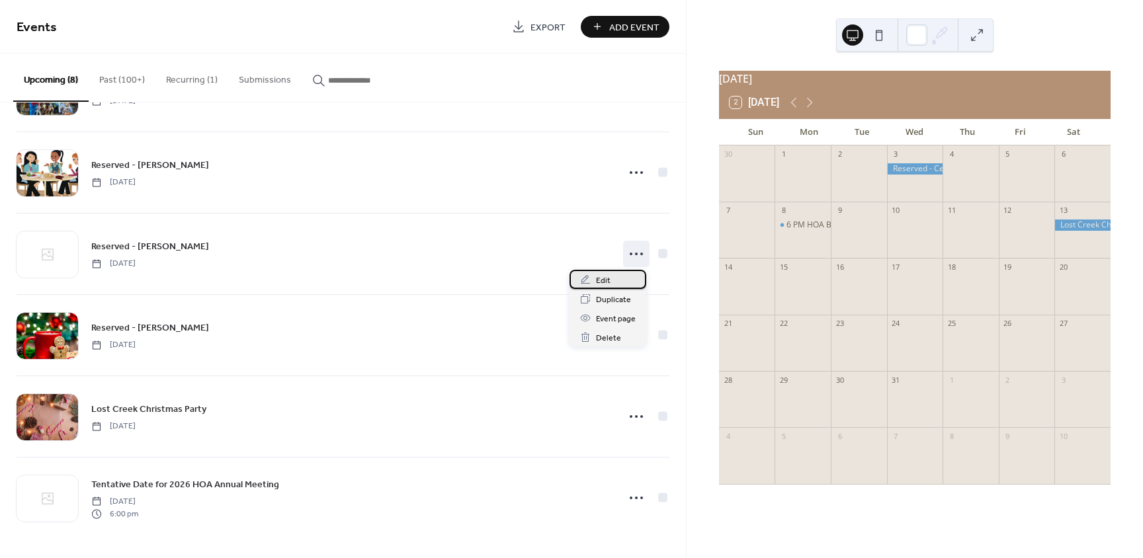
click at [601, 282] on span "Edit" at bounding box center [603, 281] width 15 height 14
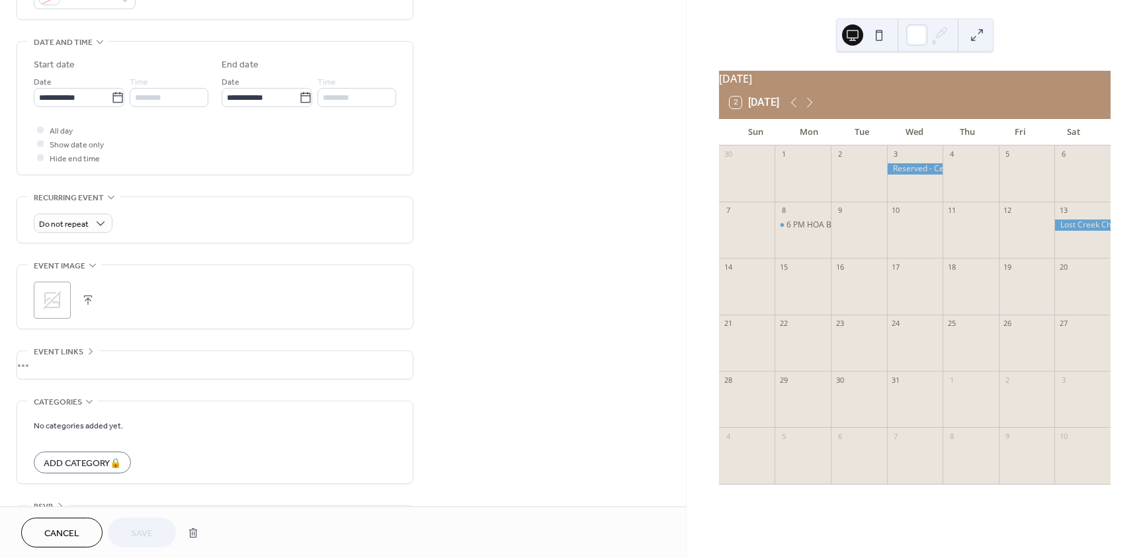
scroll to position [397, 0]
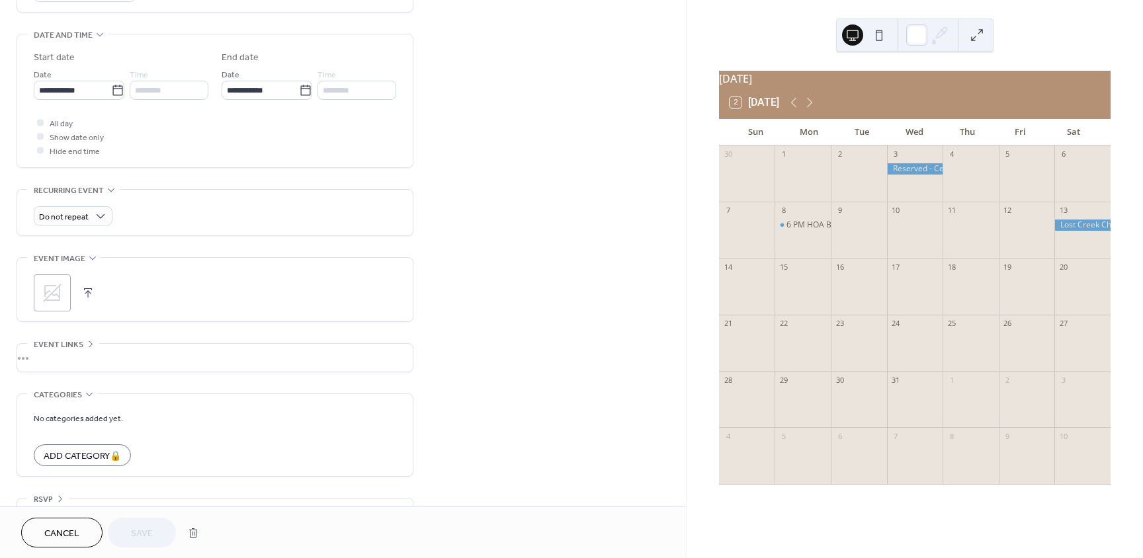
click at [87, 287] on button "button" at bounding box center [88, 293] width 19 height 19
click at [149, 534] on span "Save" at bounding box center [142, 534] width 22 height 14
